Goal: Find specific page/section: Find specific page/section

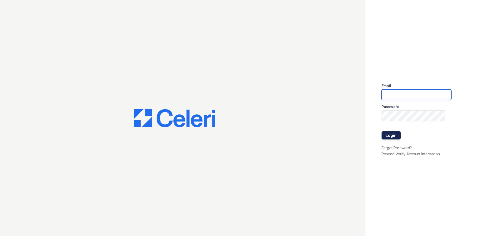
type input "[EMAIL_ADDRESS][DOMAIN_NAME]"
click at [395, 133] on button "Login" at bounding box center [391, 135] width 19 height 8
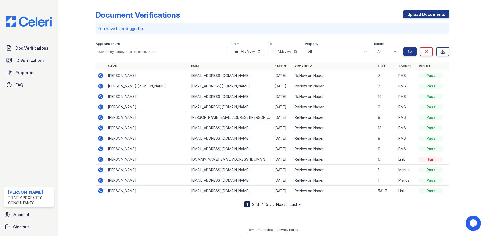
drag, startPoint x: 34, startPoint y: 50, endPoint x: 54, endPoint y: 49, distance: 19.9
click at [34, 50] on span "Doc Verifications" at bounding box center [31, 48] width 33 height 6
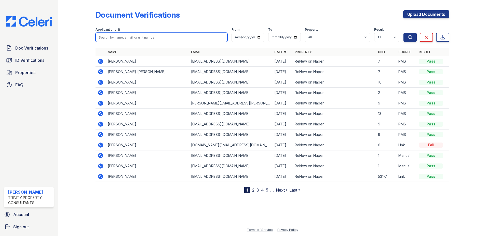
click at [163, 37] on input "search" at bounding box center [162, 37] width 132 height 9
type input "jose"
click at [404, 33] on button "Search" at bounding box center [410, 37] width 13 height 9
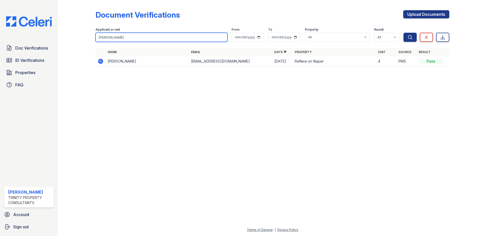
drag, startPoint x: 120, startPoint y: 39, endPoint x: 79, endPoint y: 43, distance: 40.5
click at [79, 43] on div "Document Verifications Upload Documents Filter Applicant or unit jose From To P…" at bounding box center [272, 40] width 413 height 80
type input "ramos"
click at [404, 33] on button "Search" at bounding box center [410, 37] width 13 height 9
drag, startPoint x: 135, startPoint y: 38, endPoint x: 77, endPoint y: 42, distance: 57.2
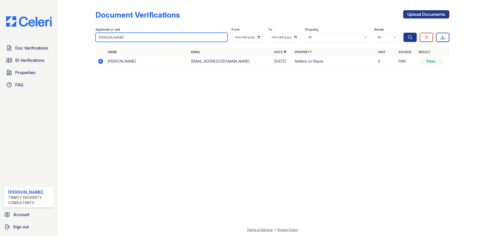
click at [77, 42] on div "Document Verifications Upload Documents Filter Applicant or unit ramos From To …" at bounding box center [272, 40] width 413 height 80
type input "largos"
click at [404, 33] on button "Search" at bounding box center [410, 37] width 13 height 9
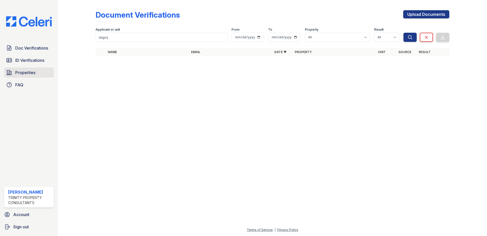
click at [23, 73] on span "Properties" at bounding box center [25, 72] width 20 height 6
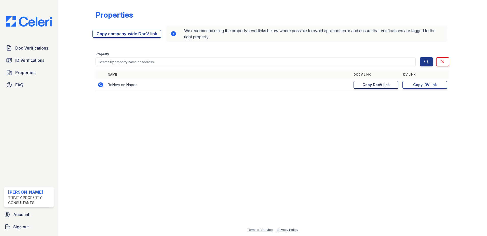
click at [371, 85] on div "Copy DocV link" at bounding box center [376, 84] width 27 height 5
drag, startPoint x: 247, startPoint y: 173, endPoint x: 243, endPoint y: 171, distance: 4.4
click at [247, 173] on div at bounding box center [272, 165] width 413 height 122
